Goal: Book appointment/travel/reservation

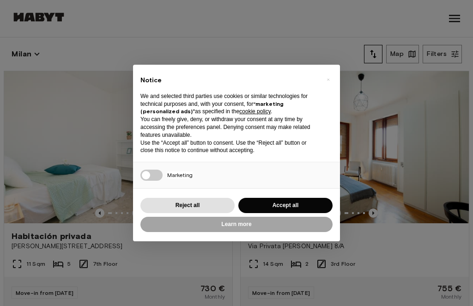
click at [308, 209] on button "Accept all" at bounding box center [285, 205] width 94 height 15
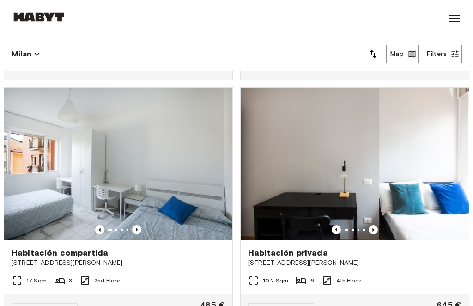
scroll to position [1213, 0]
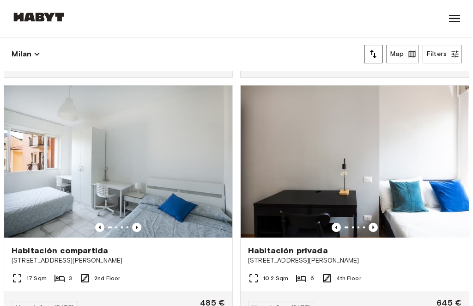
click at [54, 205] on img at bounding box center [118, 161] width 228 height 152
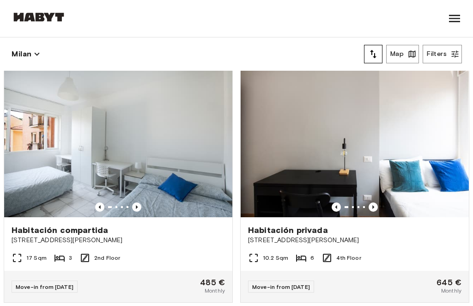
scroll to position [1229, 0]
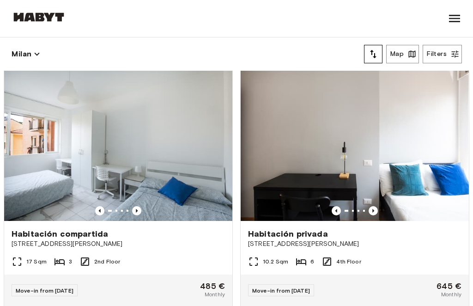
click at [440, 62] on button "Filters" at bounding box center [442, 54] width 39 height 18
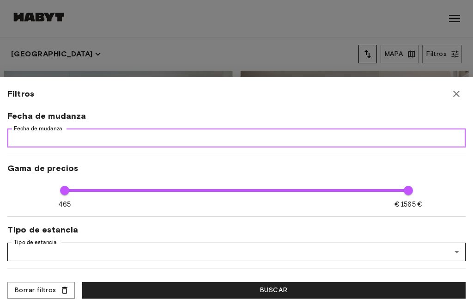
click at [37, 136] on input "Fecha de mudanza" at bounding box center [236, 138] width 458 height 18
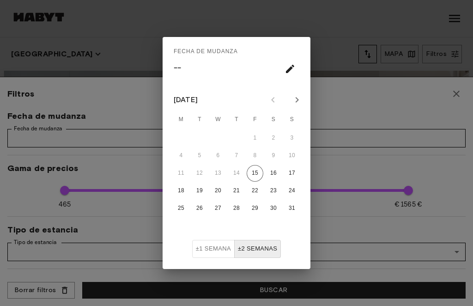
click at [296, 98] on icon "El próximo mes" at bounding box center [297, 100] width 3 height 6
click at [295, 105] on icon "El próximo mes" at bounding box center [296, 99] width 11 height 11
click at [297, 100] on icon "El próximo mes" at bounding box center [296, 99] width 11 height 11
click at [296, 98] on icon "El próximo mes" at bounding box center [296, 99] width 11 height 11
click at [302, 100] on icon "El próximo mes" at bounding box center [296, 99] width 11 height 11
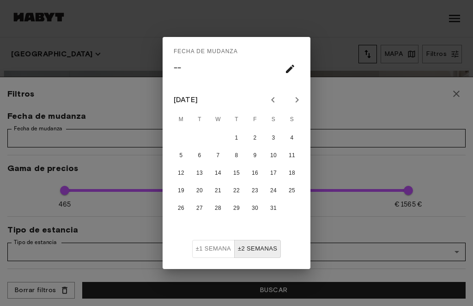
click at [278, 99] on button "Mes anterior" at bounding box center [273, 100] width 16 height 16
click at [301, 99] on icon "El próximo mes" at bounding box center [296, 99] width 11 height 11
click at [272, 207] on button "31" at bounding box center [273, 208] width 17 height 17
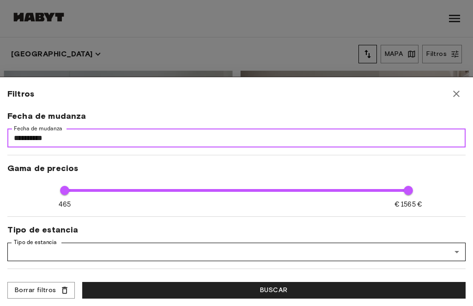
click at [320, 135] on input "**********" at bounding box center [236, 138] width 458 height 18
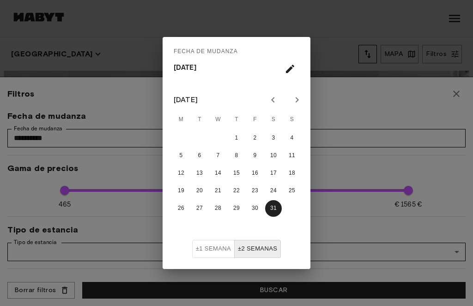
click at [261, 249] on button "±2 SEMANAS" at bounding box center [257, 249] width 47 height 18
click at [260, 252] on button "±2 SEMANAS" at bounding box center [257, 249] width 47 height 18
click at [262, 245] on button "±2 SEMANAS" at bounding box center [257, 249] width 47 height 18
click at [266, 249] on button "±2 SEMANAS" at bounding box center [257, 249] width 47 height 18
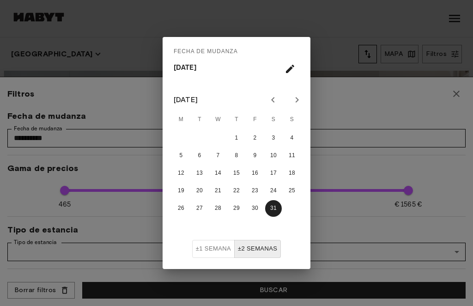
click at [248, 248] on button "±2 SEMANAS" at bounding box center [257, 249] width 47 height 18
click at [419, 114] on div "FECHA DE MUDANZA Sábado, 31 de enero Enero de 2026 M T W T F S S 1 2 3 4 5 6 7 …" at bounding box center [236, 153] width 473 height 306
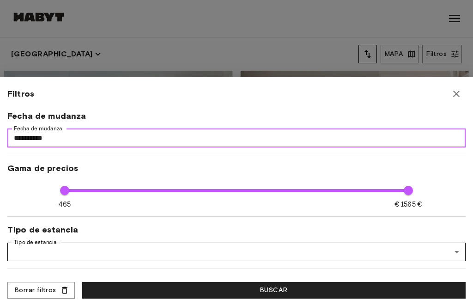
click at [80, 133] on input "**********" at bounding box center [236, 138] width 458 height 18
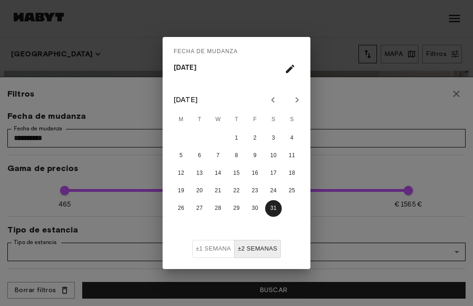
click at [256, 252] on button "±2 SEMANAS" at bounding box center [257, 249] width 47 height 18
click at [255, 252] on button "±2 SEMANAS" at bounding box center [257, 249] width 47 height 18
click at [266, 252] on button "±2 SEMANAS" at bounding box center [257, 249] width 47 height 18
click at [295, 105] on button "El próximo mes" at bounding box center [297, 100] width 16 height 16
click at [257, 253] on button "±2 SEMANAS" at bounding box center [257, 249] width 47 height 18
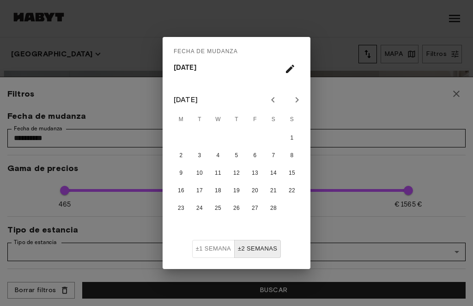
click at [294, 102] on icon "El próximo mes" at bounding box center [296, 99] width 11 height 11
click at [294, 105] on button "El próximo mes" at bounding box center [297, 100] width 16 height 16
click at [293, 105] on icon "El próximo mes" at bounding box center [296, 99] width 11 height 11
click at [286, 209] on button "31" at bounding box center [292, 208] width 17 height 17
type input "**********"
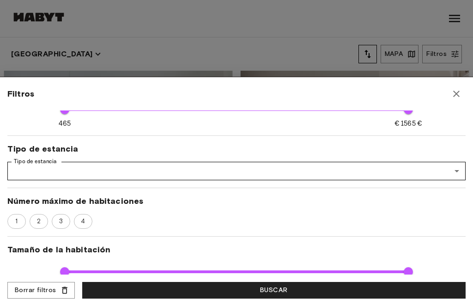
scroll to position [56, 0]
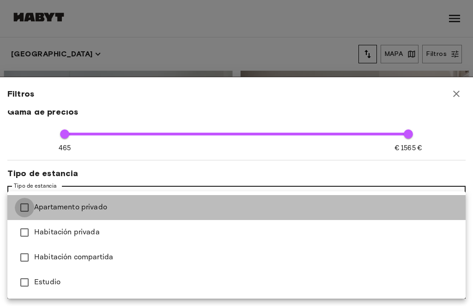
type input "**********"
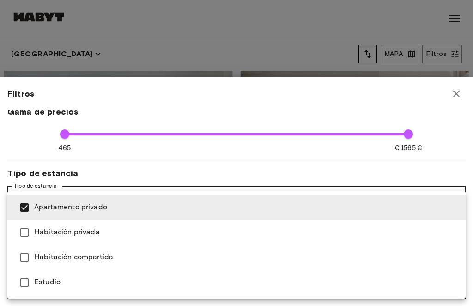
click at [376, 169] on div at bounding box center [236, 153] width 473 height 306
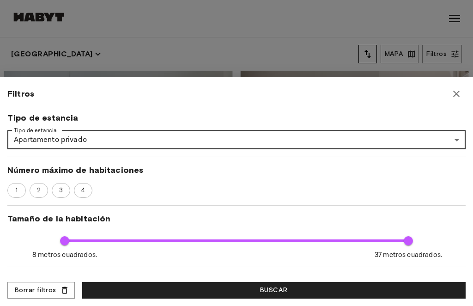
scroll to position [128, 0]
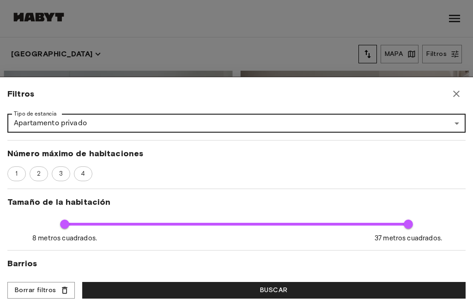
click at [22, 167] on div "1" at bounding box center [16, 173] width 18 height 15
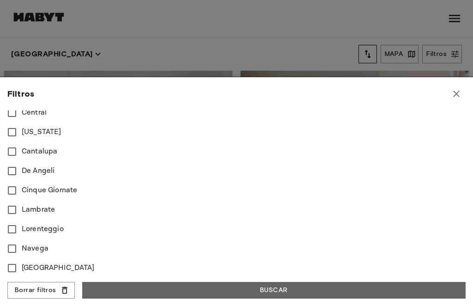
click at [285, 288] on button "BUSCAR" at bounding box center [273, 290] width 383 height 17
